Goal: Task Accomplishment & Management: Manage account settings

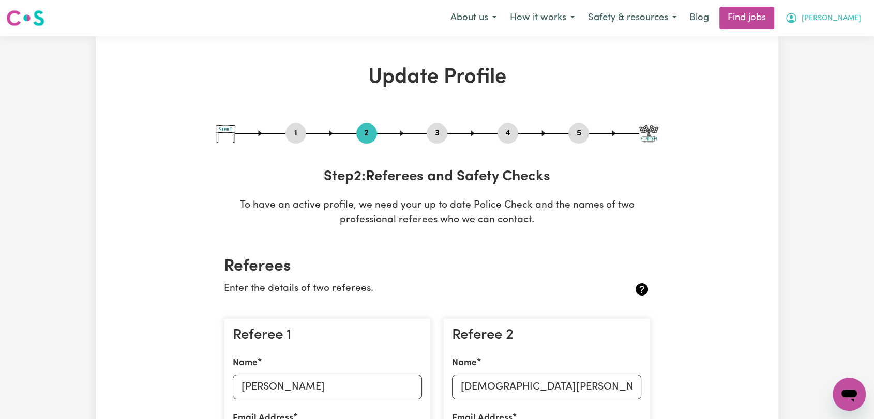
click at [848, 21] on span "[PERSON_NAME]" at bounding box center [830, 18] width 59 height 11
click at [840, 72] on link "Logout" at bounding box center [826, 79] width 82 height 20
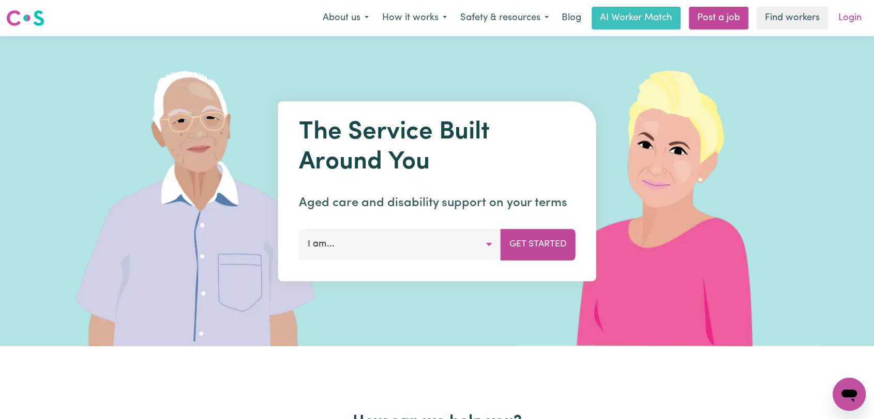
click at [848, 13] on link "Login" at bounding box center [850, 18] width 36 height 23
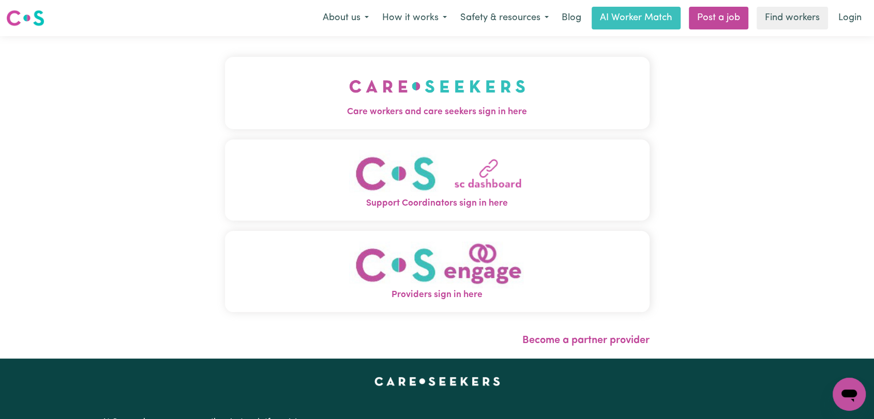
click at [433, 92] on img "Care workers and care seekers sign in here" at bounding box center [437, 86] width 176 height 38
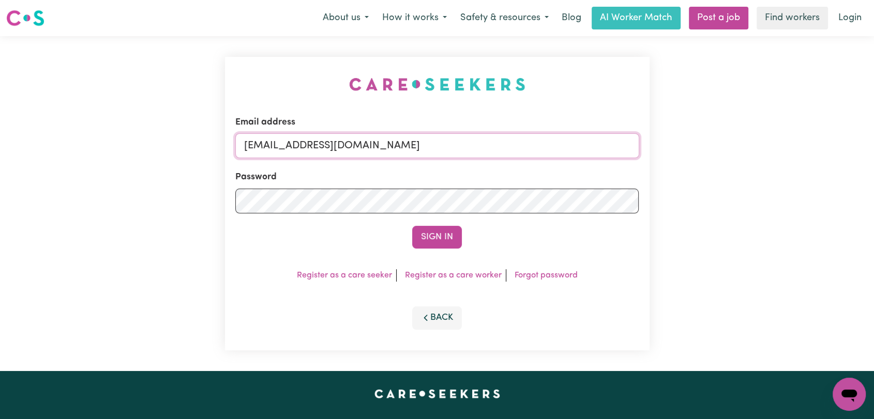
drag, startPoint x: 524, startPoint y: 154, endPoint x: 495, endPoint y: 162, distance: 30.5
click at [524, 154] on input "[EMAIL_ADDRESS][DOMAIN_NAME]" at bounding box center [437, 145] width 404 height 25
drag, startPoint x: 296, startPoint y: 148, endPoint x: 599, endPoint y: 159, distance: 303.1
click at [599, 159] on form "Email address Superuser~[EMAIL_ADDRESS][DOMAIN_NAME] Password Sign In" at bounding box center [437, 182] width 404 height 133
type input "Superuser~[PERSON_NAME][EMAIL_ADDRESS][DOMAIN_NAME]"
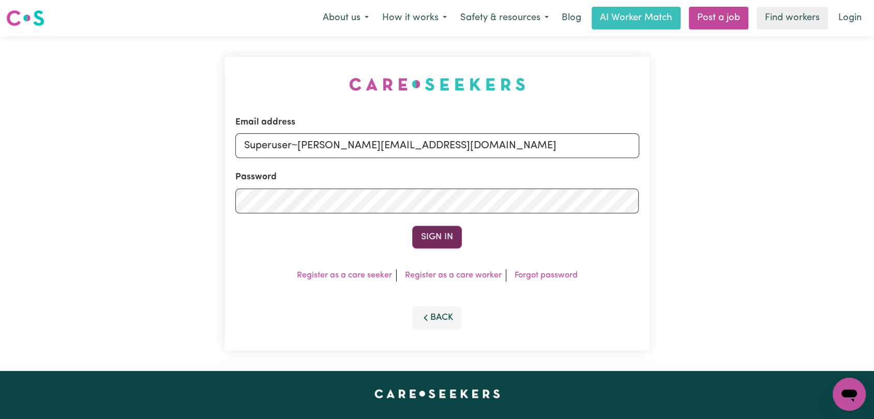
click at [447, 233] on button "Sign In" at bounding box center [437, 237] width 50 height 23
